Goal: Information Seeking & Learning: Learn about a topic

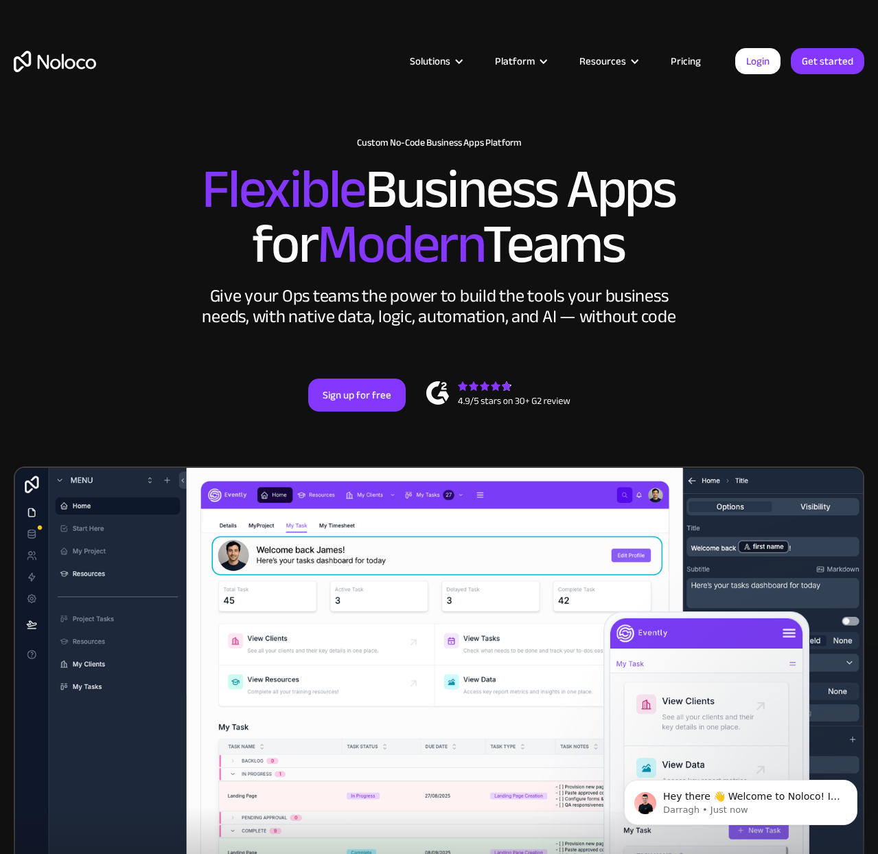
click at [685, 63] on link "Pricing" at bounding box center [686, 61] width 65 height 18
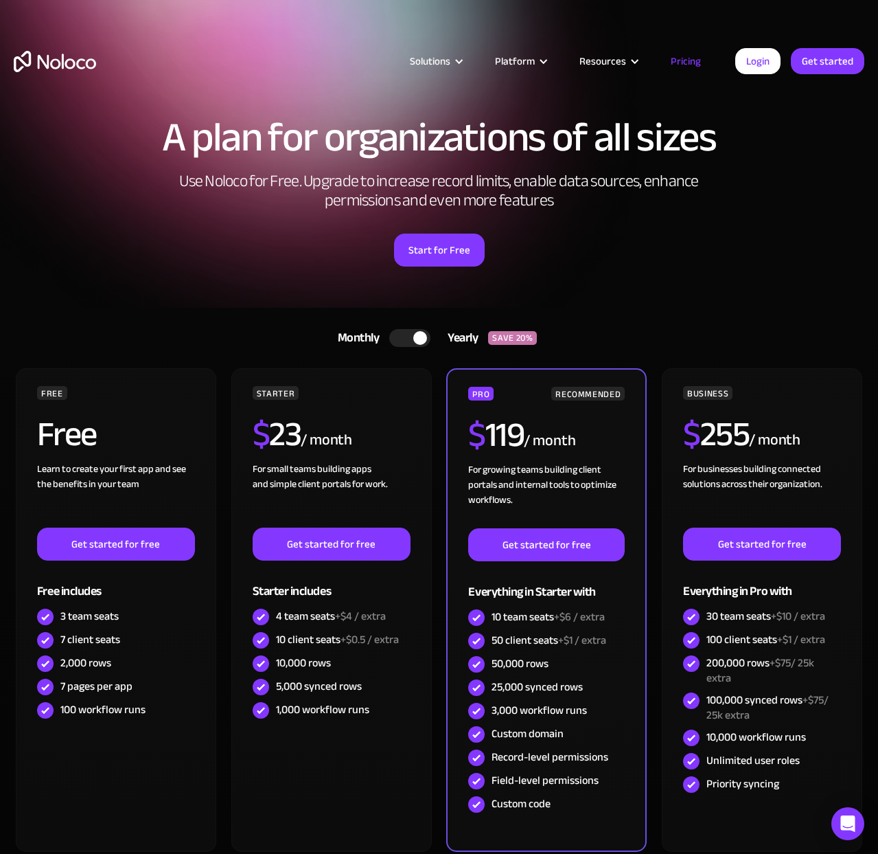
click at [407, 340] on div at bounding box center [409, 338] width 41 height 18
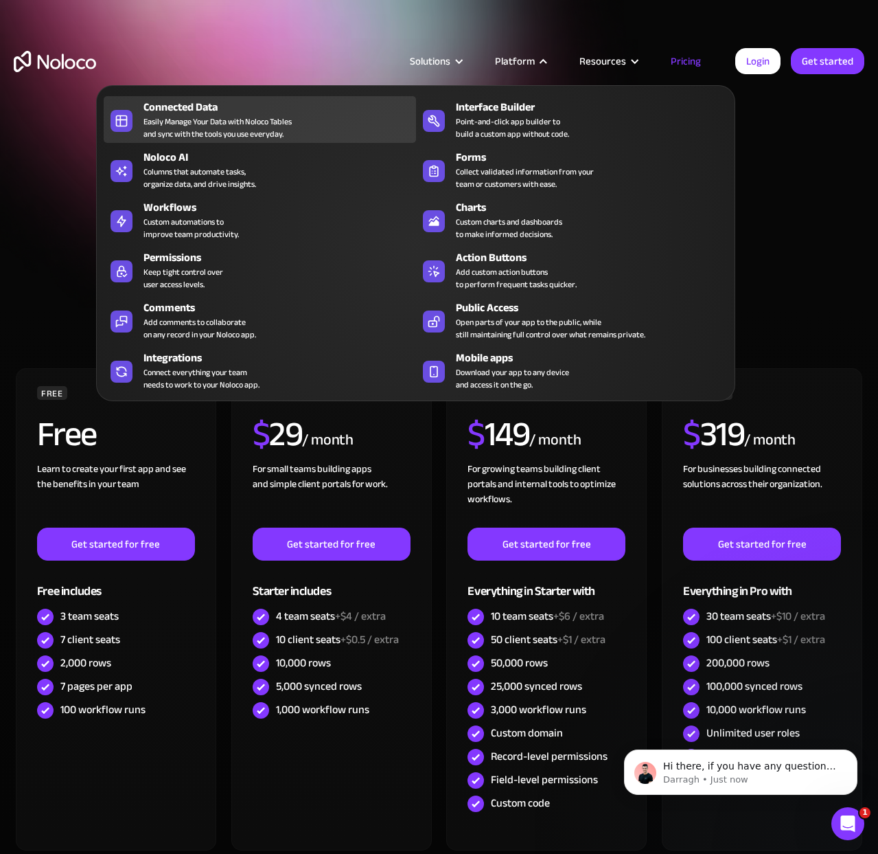
click at [300, 129] on div "Connected Data Easily Manage Your Data with Noloco Tables and sync with the too…" at bounding box center [276, 119] width 265 height 41
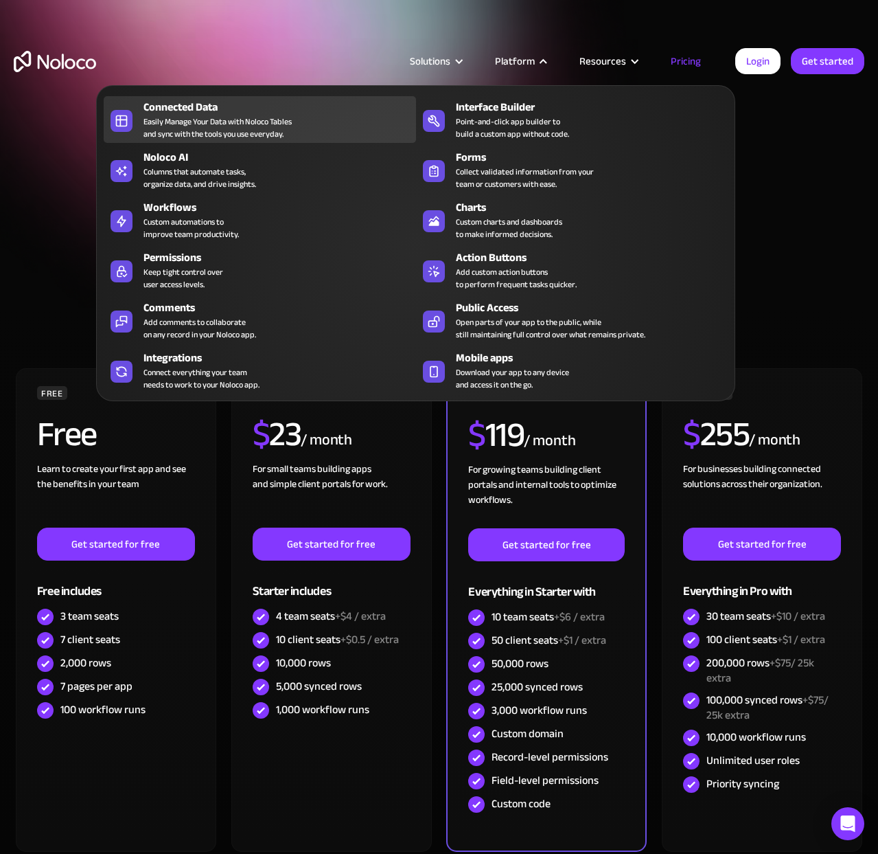
click at [223, 130] on div "Easily Manage Your Data with Noloco Tables and sync with the tools you use ever…" at bounding box center [218, 127] width 148 height 25
